Goal: Information Seeking & Learning: Learn about a topic

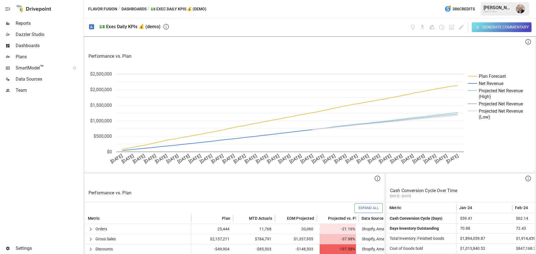
click at [56, 22] on span "Reports" at bounding box center [49, 23] width 67 height 7
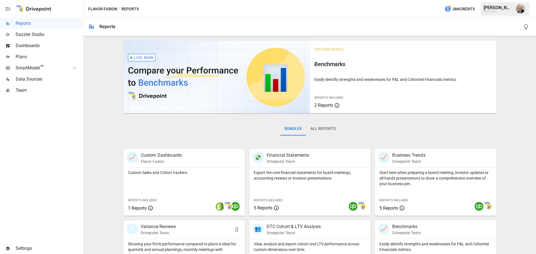
click at [174, 230] on p "Variance Reviews" at bounding box center [158, 227] width 35 height 7
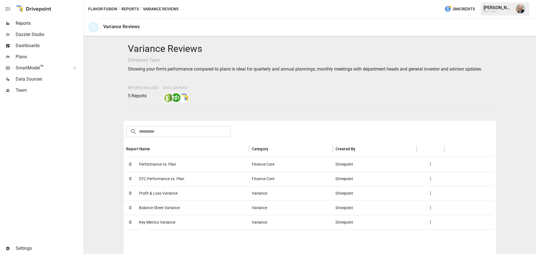
click at [173, 166] on span "Performance vs. Plan" at bounding box center [157, 164] width 37 height 14
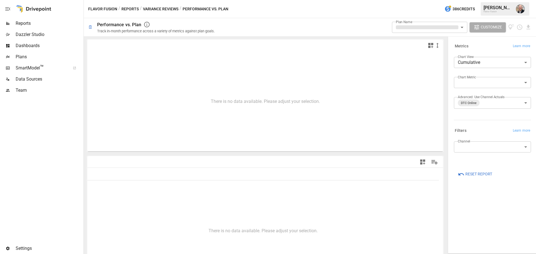
type input "**********"
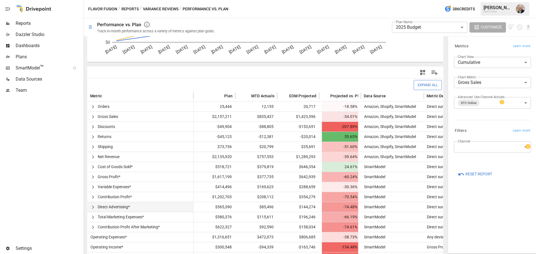
scroll to position [106, 0]
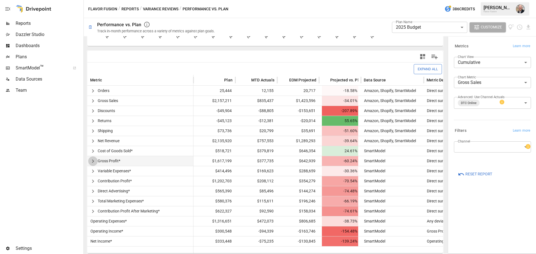
click at [94, 161] on icon "button" at bounding box center [93, 161] width 7 height 7
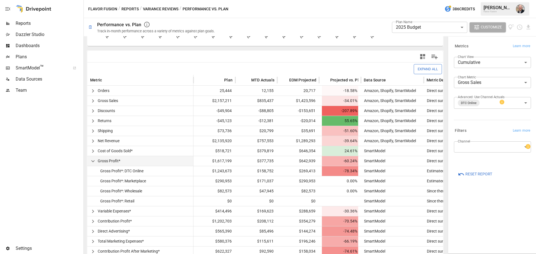
click at [95, 165] on icon "button" at bounding box center [93, 161] width 7 height 7
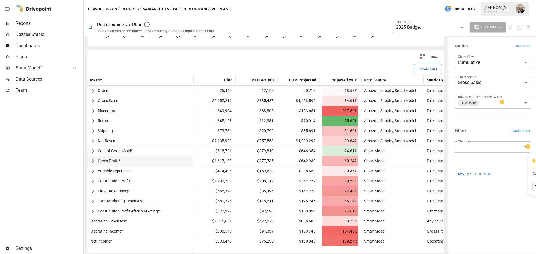
click at [525, 145] on icon at bounding box center [528, 147] width 6 height 6
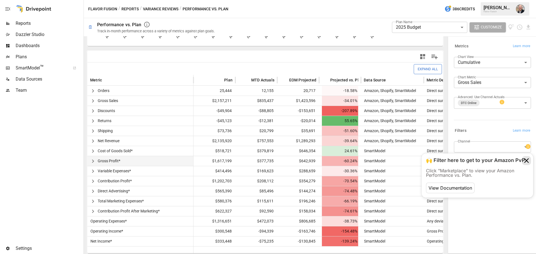
click at [524, 160] on icon at bounding box center [526, 160] width 9 height 9
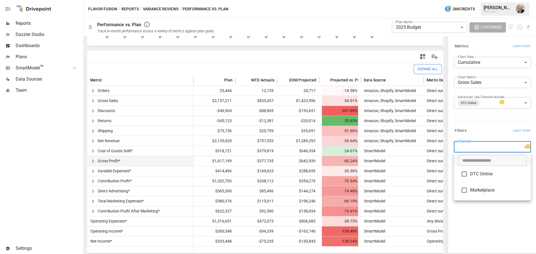
click at [504, 0] on body "**********" at bounding box center [268, 0] width 536 height 0
click at [474, 173] on span "DTC Online" at bounding box center [498, 174] width 56 height 7
type input "**********"
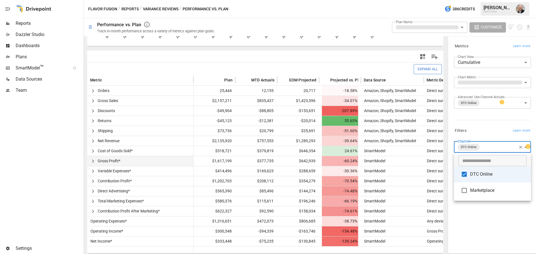
click at [489, 215] on div at bounding box center [268, 127] width 536 height 254
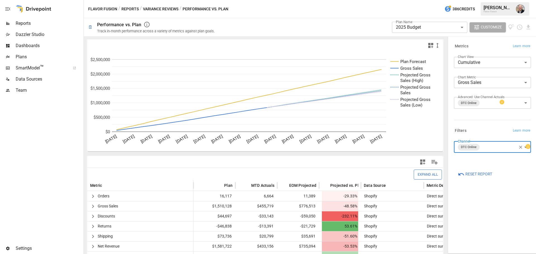
click at [30, 81] on span "Data Sources" at bounding box center [49, 79] width 67 height 7
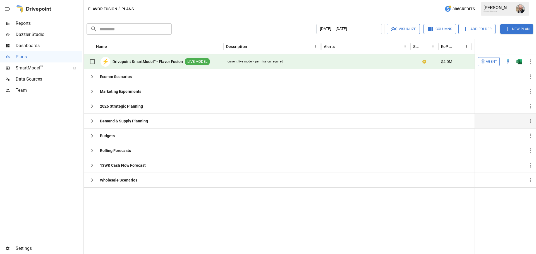
click at [92, 119] on icon "button" at bounding box center [92, 121] width 7 height 7
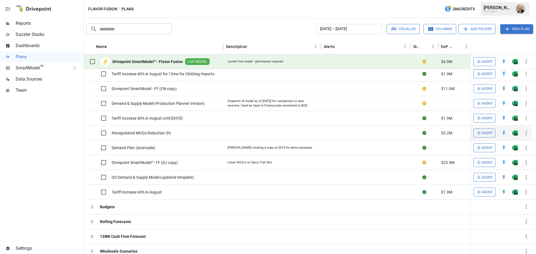
scroll to position [68, 0]
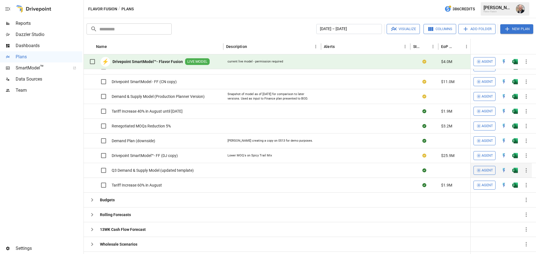
click at [518, 55] on img "Open in Excel" at bounding box center [515, 52] width 6 height 6
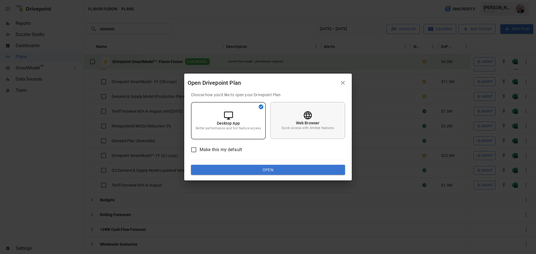
click at [289, 115] on div "Web Browser Quick access with limited features" at bounding box center [307, 120] width 75 height 37
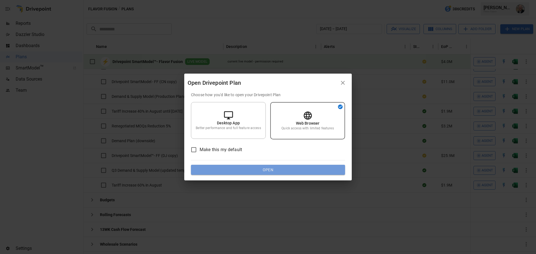
click at [280, 169] on button "Open" at bounding box center [268, 170] width 154 height 10
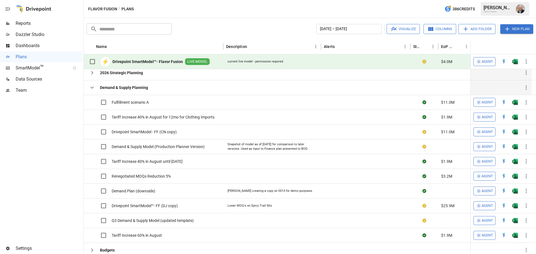
scroll to position [0, 0]
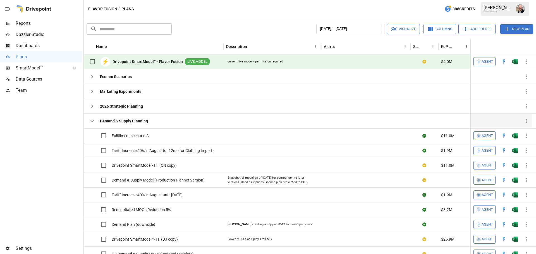
click at [93, 122] on icon "button" at bounding box center [92, 121] width 7 height 7
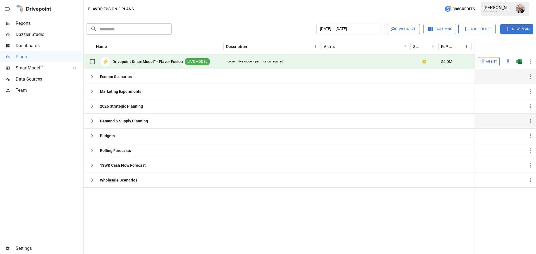
click at [93, 79] on icon "button" at bounding box center [92, 76] width 7 height 7
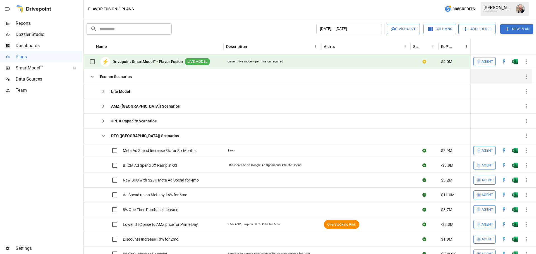
click at [92, 78] on icon "button" at bounding box center [92, 76] width 7 height 7
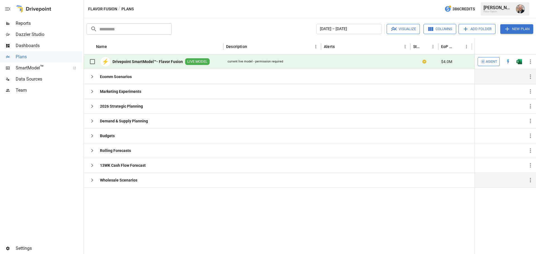
click at [94, 180] on icon "button" at bounding box center [92, 180] width 7 height 7
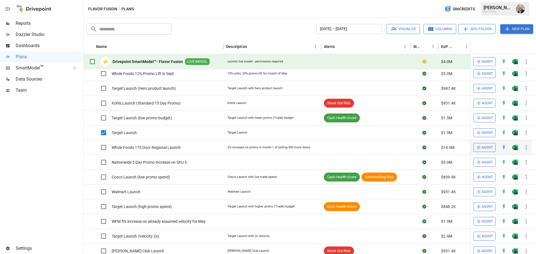
scroll to position [164, 0]
click at [405, 27] on button "Visualize" at bounding box center [403, 29] width 33 height 10
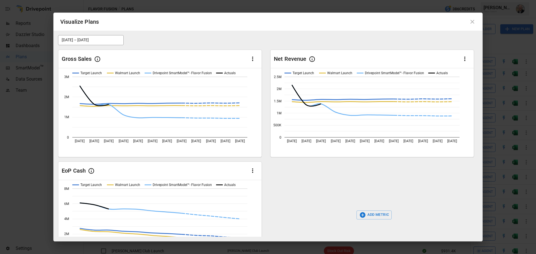
scroll to position [36, 0]
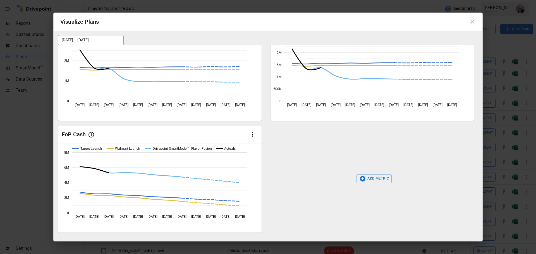
click at [362, 179] on icon "button" at bounding box center [362, 179] width 7 height 7
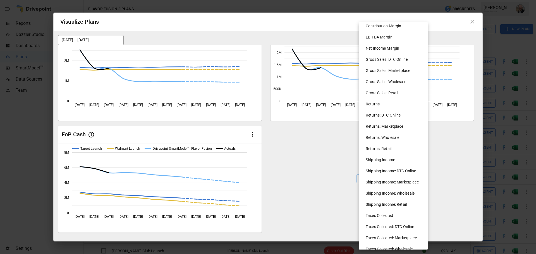
scroll to position [0, 0]
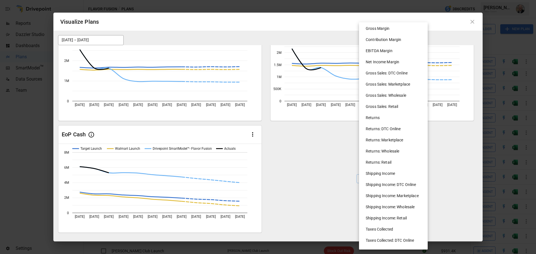
click at [305, 138] on div at bounding box center [268, 127] width 536 height 254
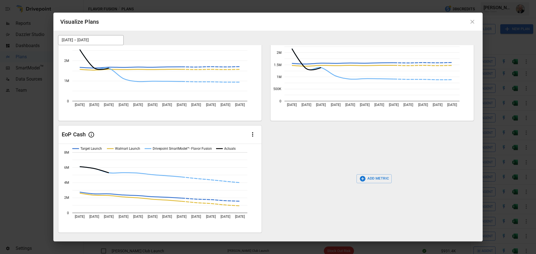
click at [475, 21] on icon at bounding box center [472, 21] width 7 height 7
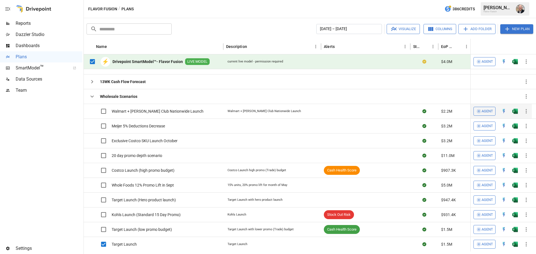
scroll to position [70, 0]
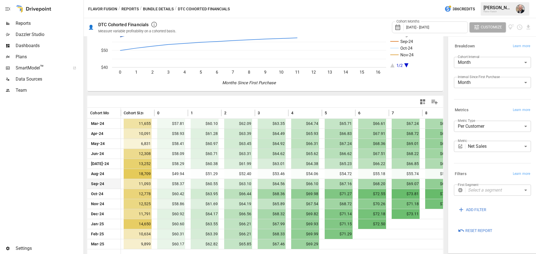
scroll to position [63, 0]
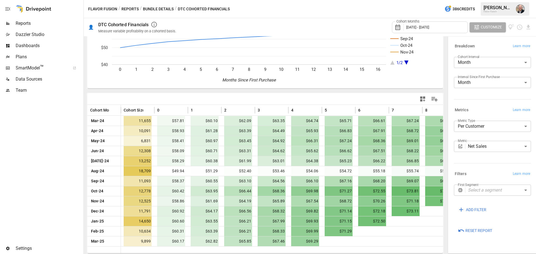
click at [492, 0] on body "Reports Dazzler Studio Dashboards Plans SmartModel ™ Data Sources Team Settings…" at bounding box center [268, 0] width 536 height 0
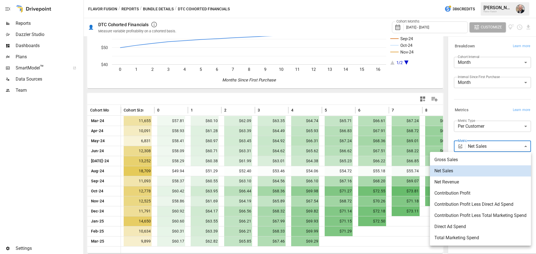
click at [486, 206] on span "Contribution Profit Less Direct Ad Spend" at bounding box center [480, 204] width 92 height 7
type input "**********"
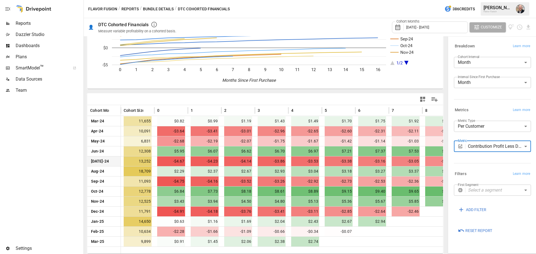
scroll to position [63, 0]
click at [499, 0] on body "Reports Dazzler Studio Dashboards Plans SmartModel ™ Data Sources Team Settings…" at bounding box center [268, 0] width 536 height 0
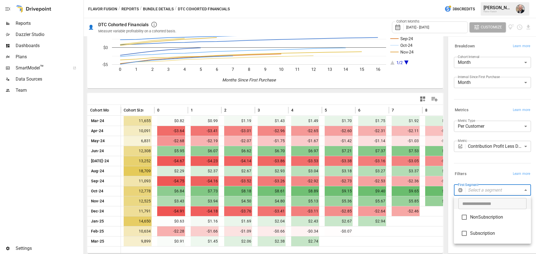
type input "**********"
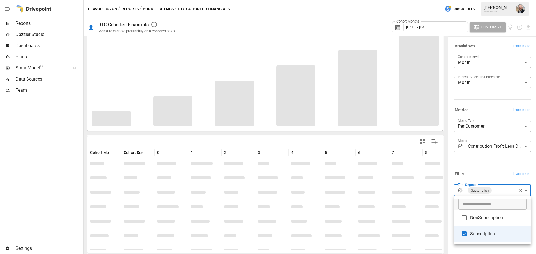
click at [488, 171] on div at bounding box center [268, 127] width 536 height 254
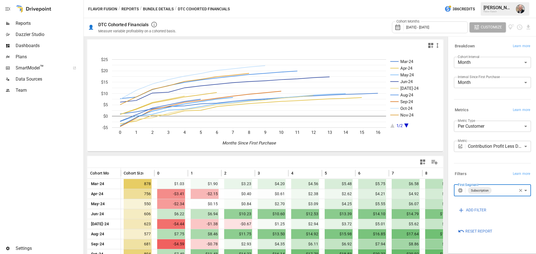
click at [29, 23] on span "Reports" at bounding box center [49, 23] width 67 height 7
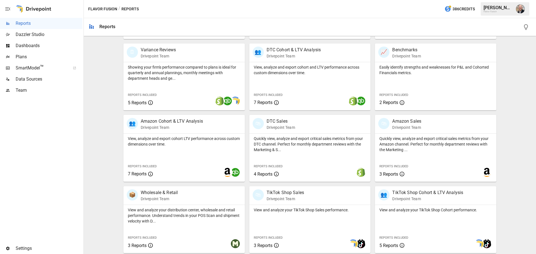
scroll to position [178, 0]
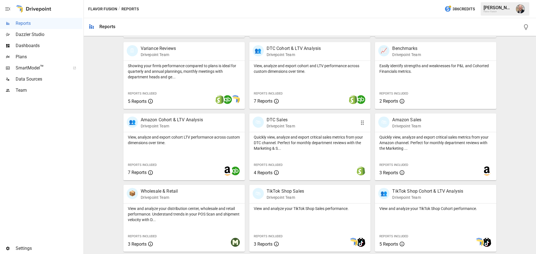
click at [294, 75] on div "View, analyze and export cohort and LTV performance across custom dimensions ov…" at bounding box center [309, 85] width 121 height 48
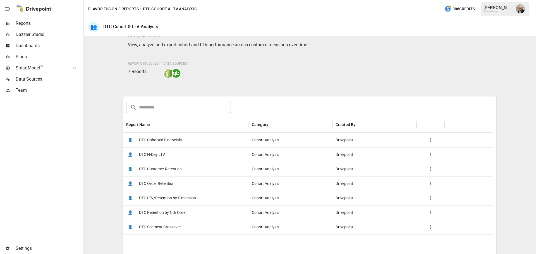
scroll to position [56, 0]
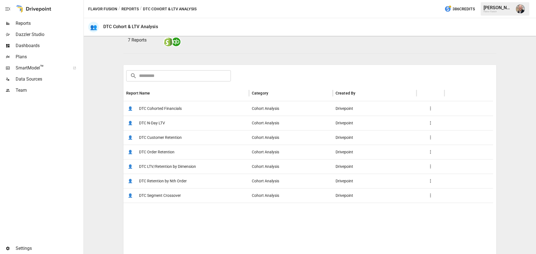
click at [193, 162] on span "DTC LTV/Retention by Dimension" at bounding box center [167, 167] width 57 height 14
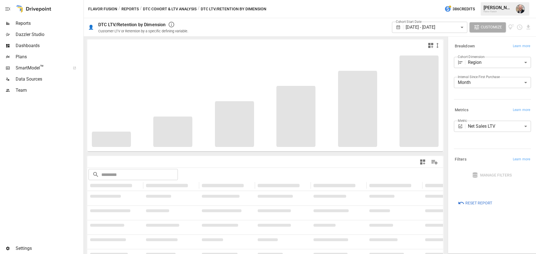
click at [491, 0] on body "**********" at bounding box center [268, 0] width 536 height 0
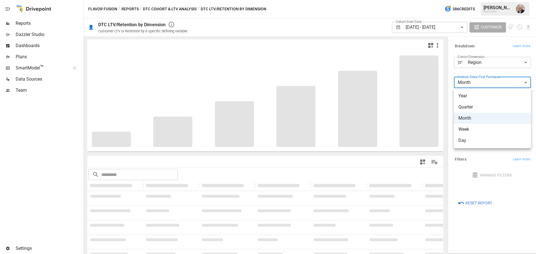
click at [497, 69] on div at bounding box center [268, 127] width 536 height 254
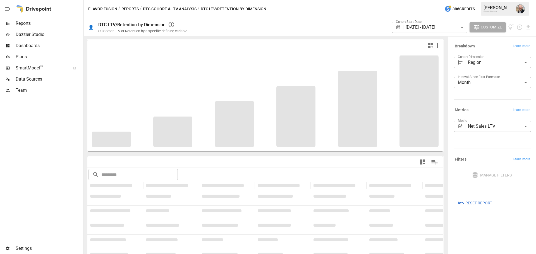
click at [503, 62] on div "Year Quarter Month Week Day" at bounding box center [268, 127] width 536 height 254
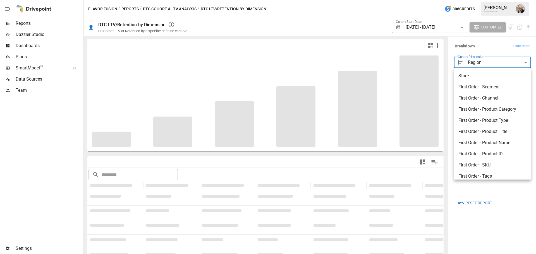
click at [507, 0] on body "**********" at bounding box center [268, 0] width 536 height 0
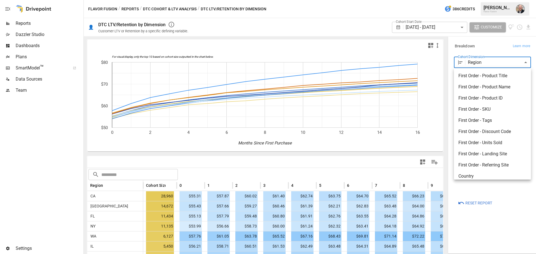
scroll to position [83, 0]
